Goal: Manage account settings

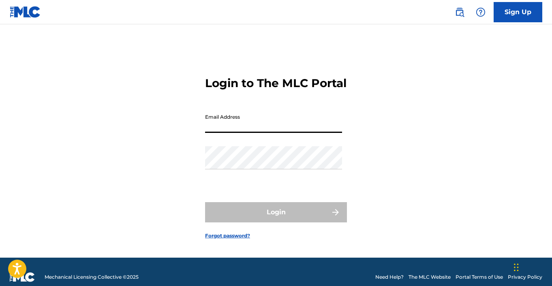
type input "[PERSON_NAME][EMAIL_ADDRESS][DOMAIN_NAME]"
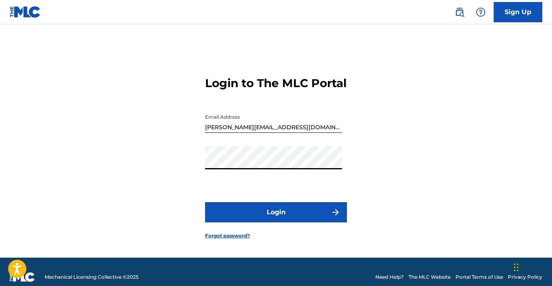
click at [268, 222] on button "Login" at bounding box center [276, 212] width 142 height 20
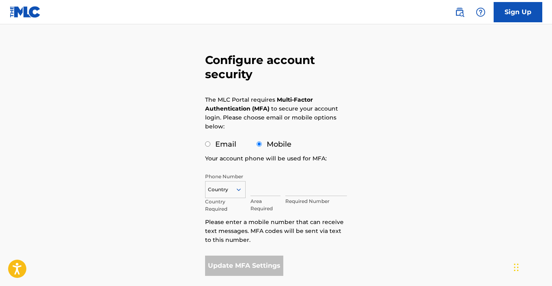
scroll to position [30, 0]
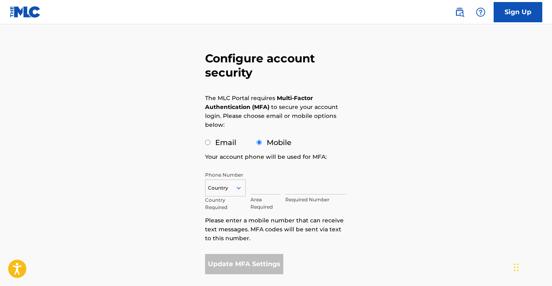
click at [228, 146] on label "Email" at bounding box center [225, 142] width 21 height 9
click at [210, 145] on input "Email" at bounding box center [207, 142] width 5 height 5
radio input "true"
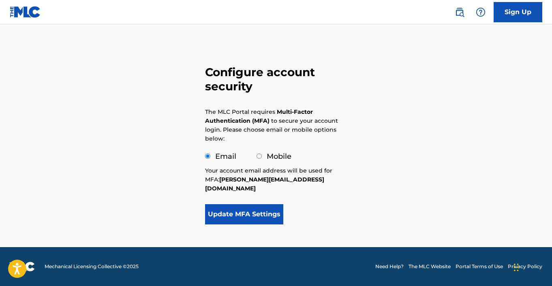
scroll to position [7, 0]
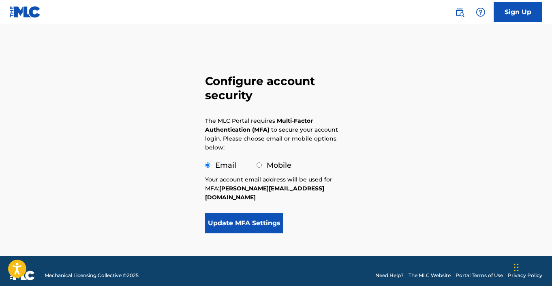
click at [264, 164] on div "Mobile" at bounding box center [273, 165] width 35 height 11
click at [261, 165] on div "Mobile" at bounding box center [273, 165] width 35 height 11
click at [259, 165] on input "Mobile" at bounding box center [258, 164] width 5 height 5
radio input "true"
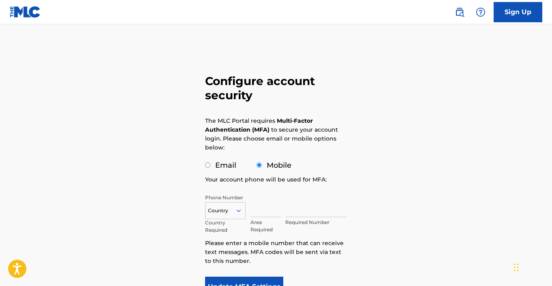
click at [228, 164] on label "Email" at bounding box center [225, 165] width 21 height 9
click at [210, 164] on input "Email" at bounding box center [207, 164] width 5 height 5
radio input "true"
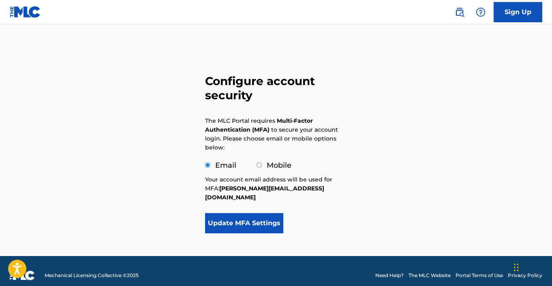
click at [229, 213] on button "Update MFA Settings" at bounding box center [244, 223] width 78 height 20
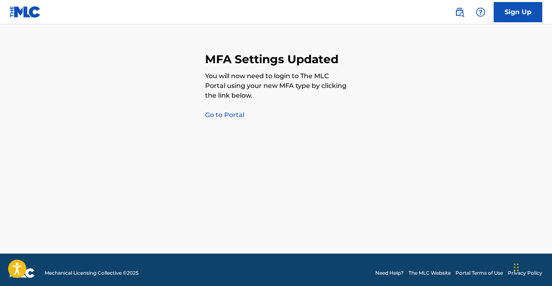
click at [226, 117] on link "Go to Portal" at bounding box center [224, 115] width 39 height 8
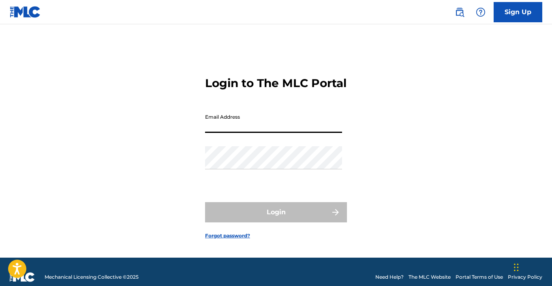
type input "[PERSON_NAME][EMAIL_ADDRESS][DOMAIN_NAME]"
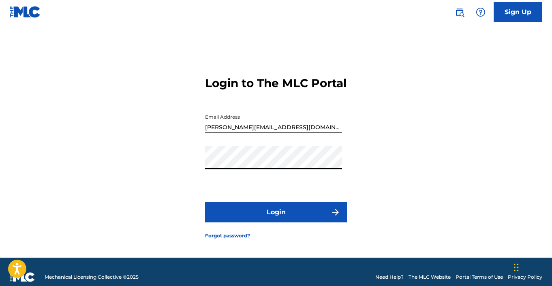
click at [229, 222] on button "Login" at bounding box center [276, 212] width 142 height 20
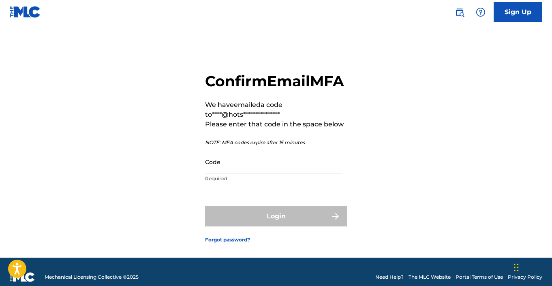
click at [29, 4] on link at bounding box center [25, 12] width 31 height 24
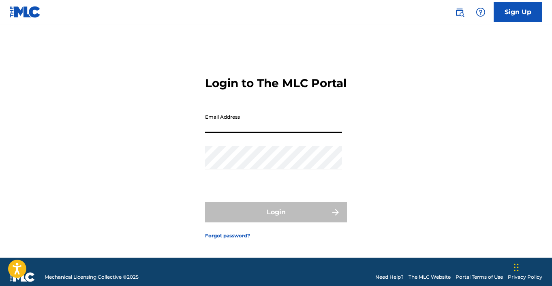
type input "[PERSON_NAME][EMAIL_ADDRESS][DOMAIN_NAME]"
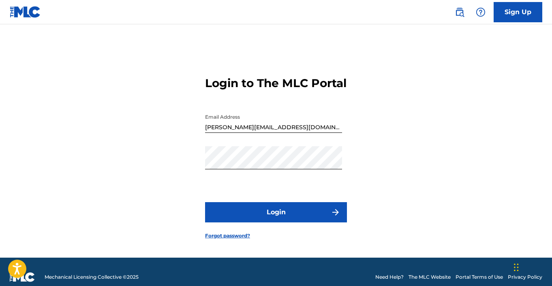
click at [235, 220] on button "Login" at bounding box center [276, 212] width 142 height 20
